Goal: Task Accomplishment & Management: Use online tool/utility

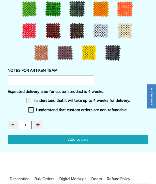
scroll to position [850, 0]
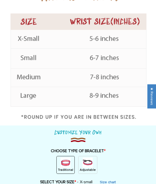
scroll to position [398, 0]
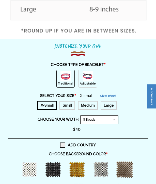
click at [89, 77] on img at bounding box center [88, 76] width 10 height 10
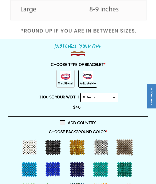
click at [70, 78] on img at bounding box center [65, 76] width 10 height 10
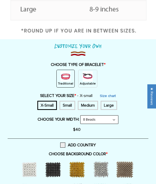
click at [85, 78] on img at bounding box center [88, 76] width 10 height 10
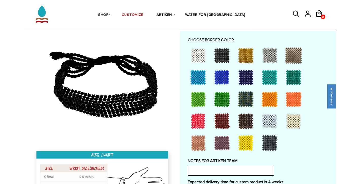
scroll to position [361, 0]
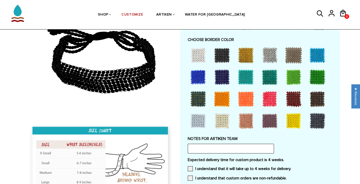
click at [156, 54] on div at bounding box center [246, 55] width 20 height 20
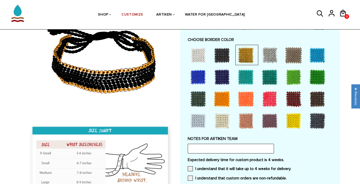
click at [156, 80] on div at bounding box center [198, 77] width 20 height 20
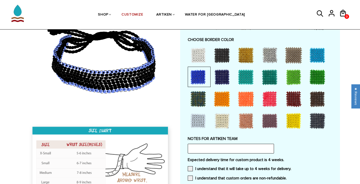
click at [156, 54] on div at bounding box center [318, 55] width 20 height 20
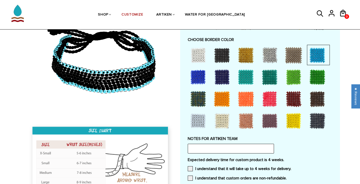
click at [156, 115] on div at bounding box center [198, 120] width 20 height 20
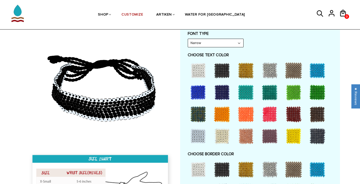
scroll to position [247, 0]
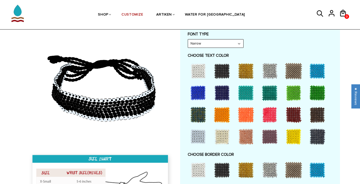
click at [156, 72] on div at bounding box center [246, 71] width 20 height 20
click at [156, 68] on div at bounding box center [246, 71] width 20 height 20
click at [156, 71] on div at bounding box center [246, 71] width 20 height 20
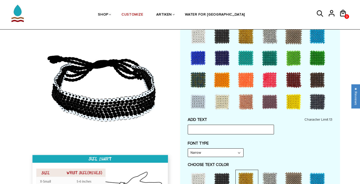
scroll to position [94, 0]
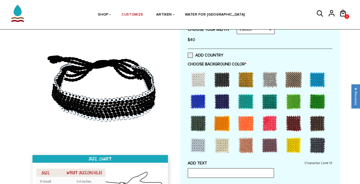
click at [156, 82] on div at bounding box center [246, 79] width 20 height 20
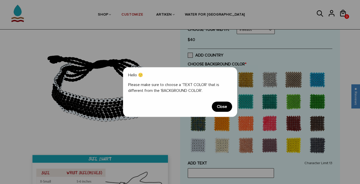
click at [156, 105] on span "Close" at bounding box center [222, 106] width 20 height 10
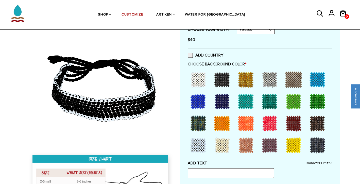
click at [156, 78] on div at bounding box center [198, 79] width 20 height 20
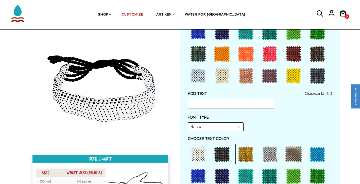
scroll to position [163, 0]
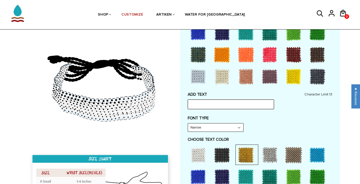
click at [156, 103] on input "text" at bounding box center [231, 104] width 86 height 10
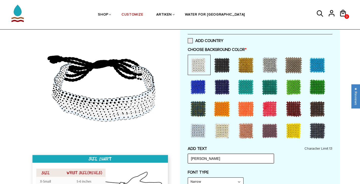
scroll to position [110, 0]
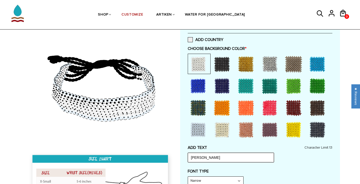
type input "John Carroll"
click at [156, 65] on div at bounding box center [246, 64] width 20 height 20
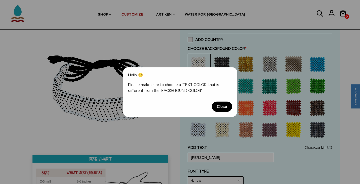
click at [156, 105] on span "Close" at bounding box center [222, 106] width 20 height 10
